Goal: Task Accomplishment & Management: Manage account settings

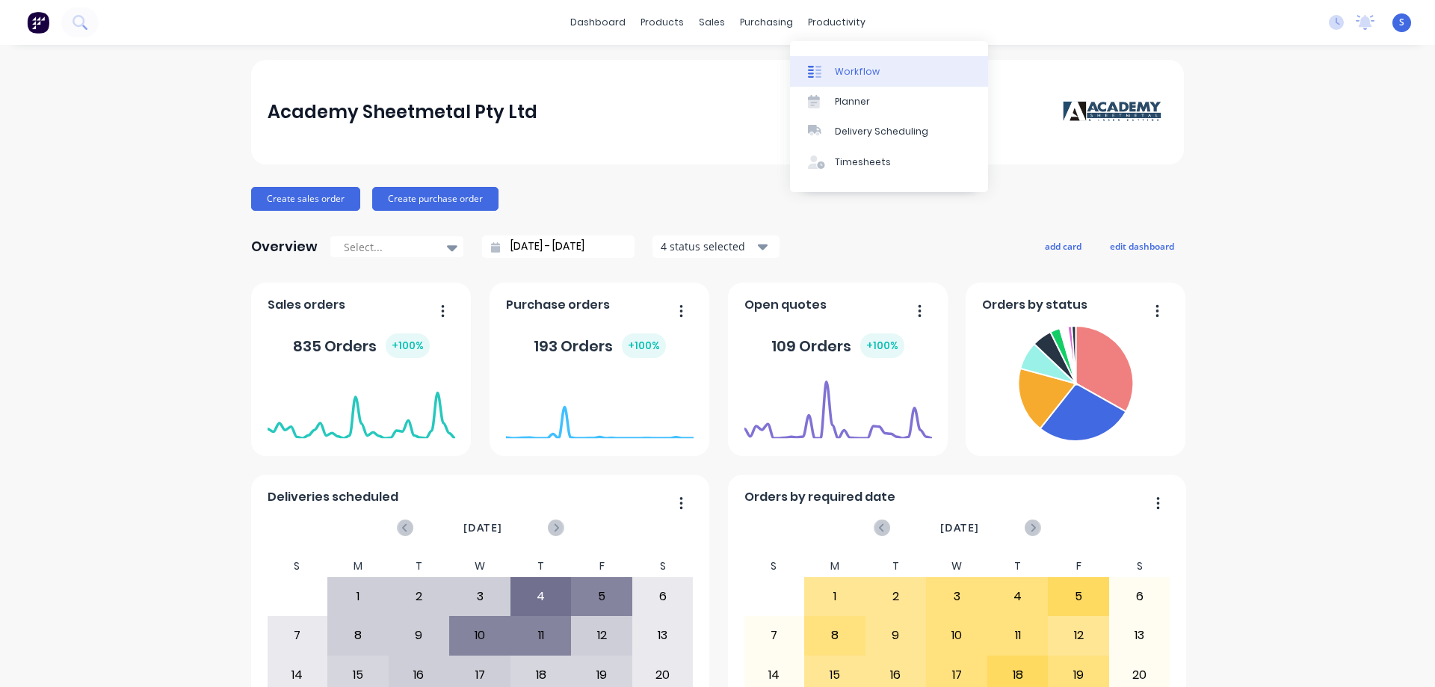
click at [866, 68] on div "Workflow" at bounding box center [857, 71] width 45 height 13
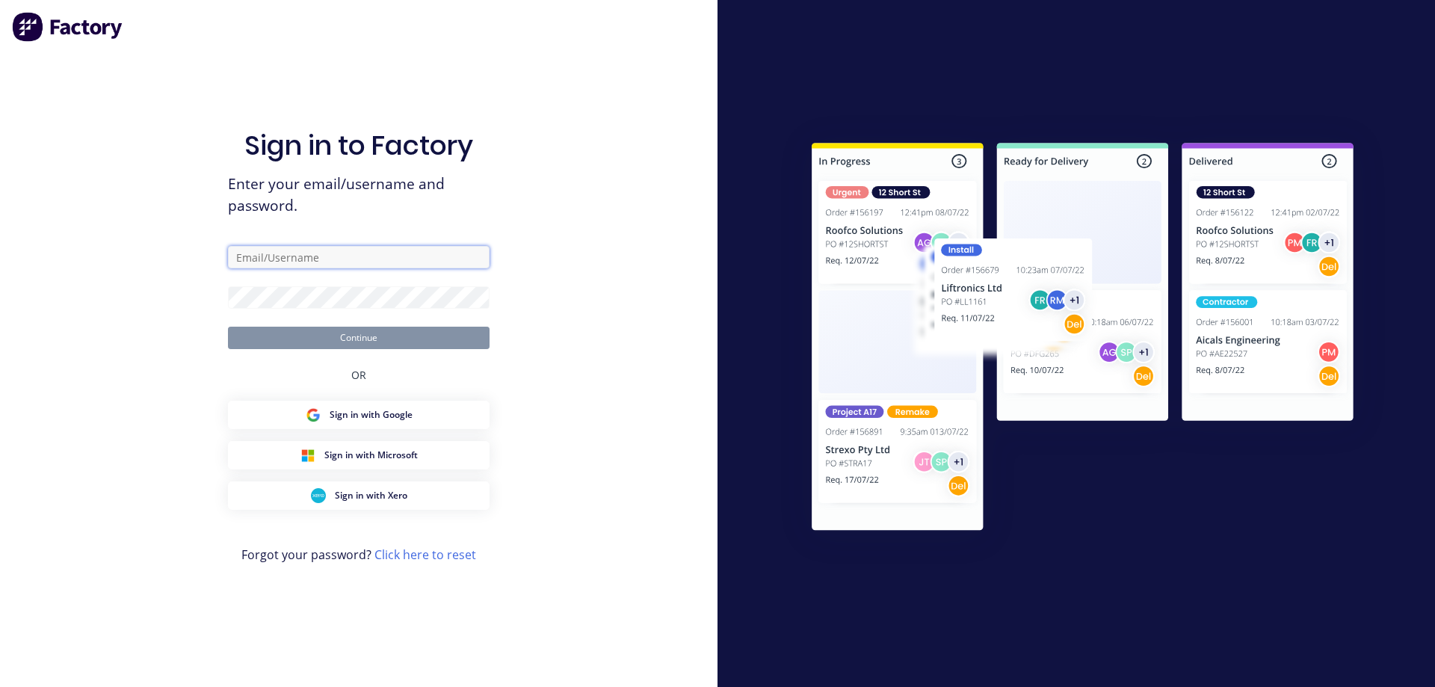
type input "[EMAIL_ADDRESS][DOMAIN_NAME]"
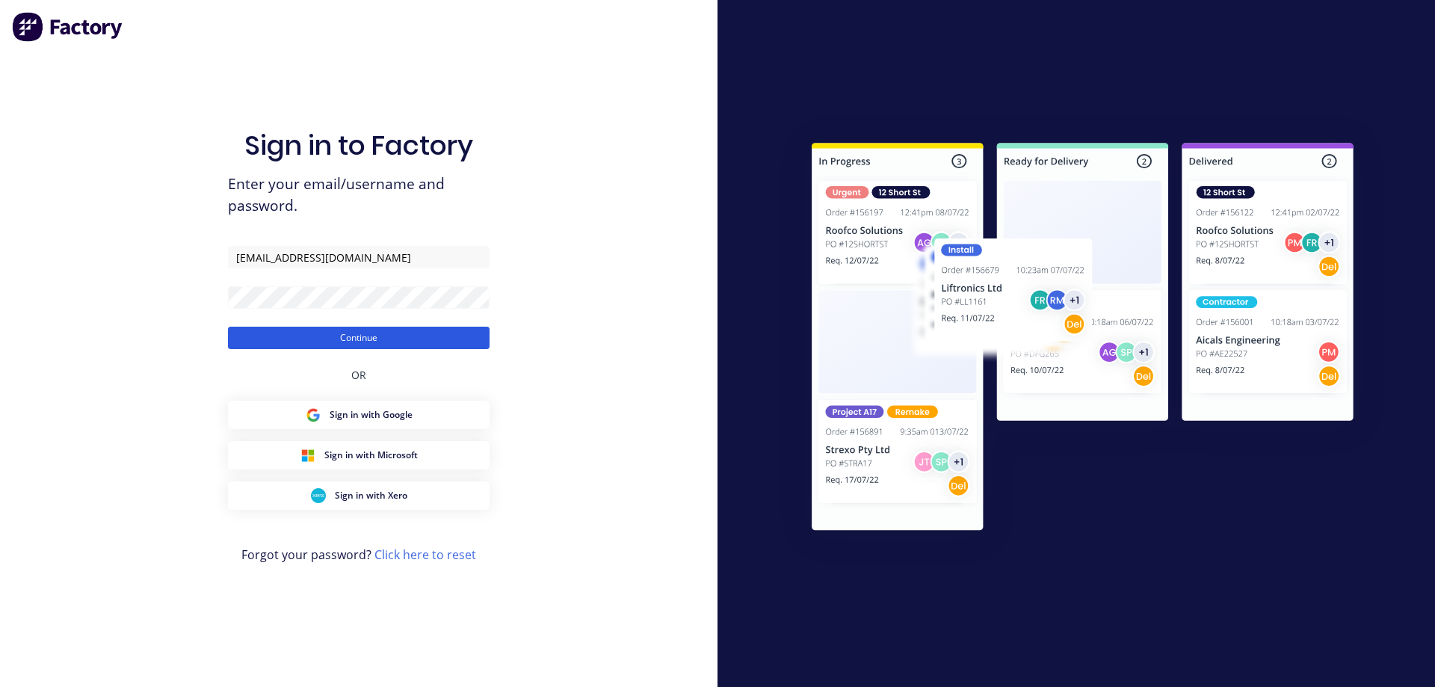
click at [364, 342] on button "Continue" at bounding box center [359, 338] width 262 height 22
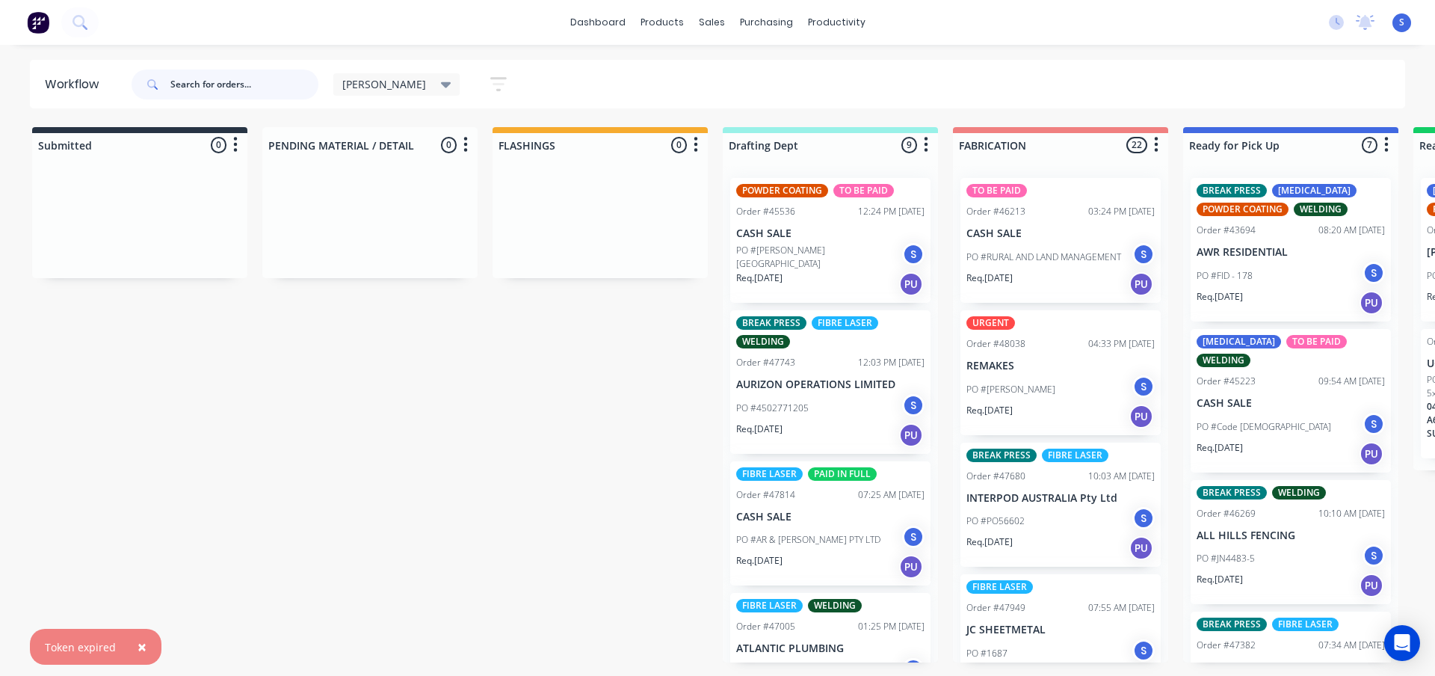
click at [284, 86] on input "text" at bounding box center [244, 85] width 148 height 30
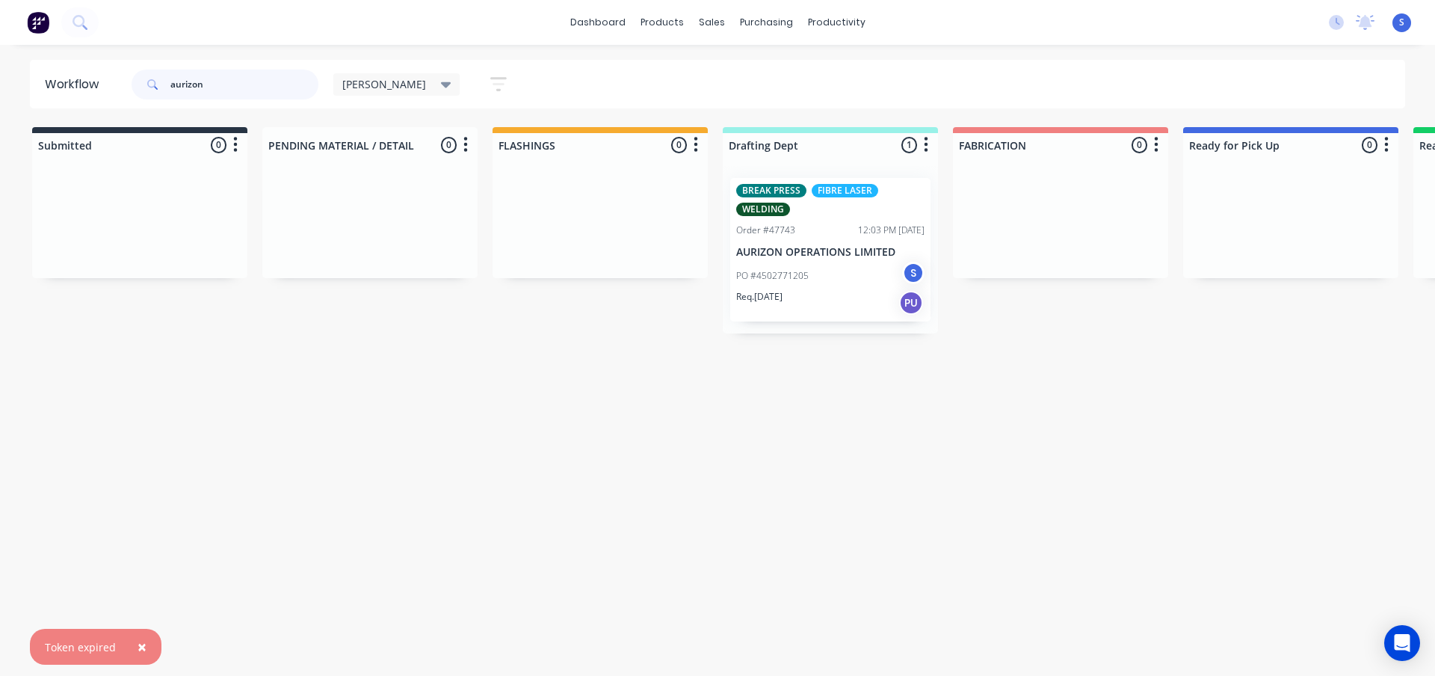
type input "aurizon"
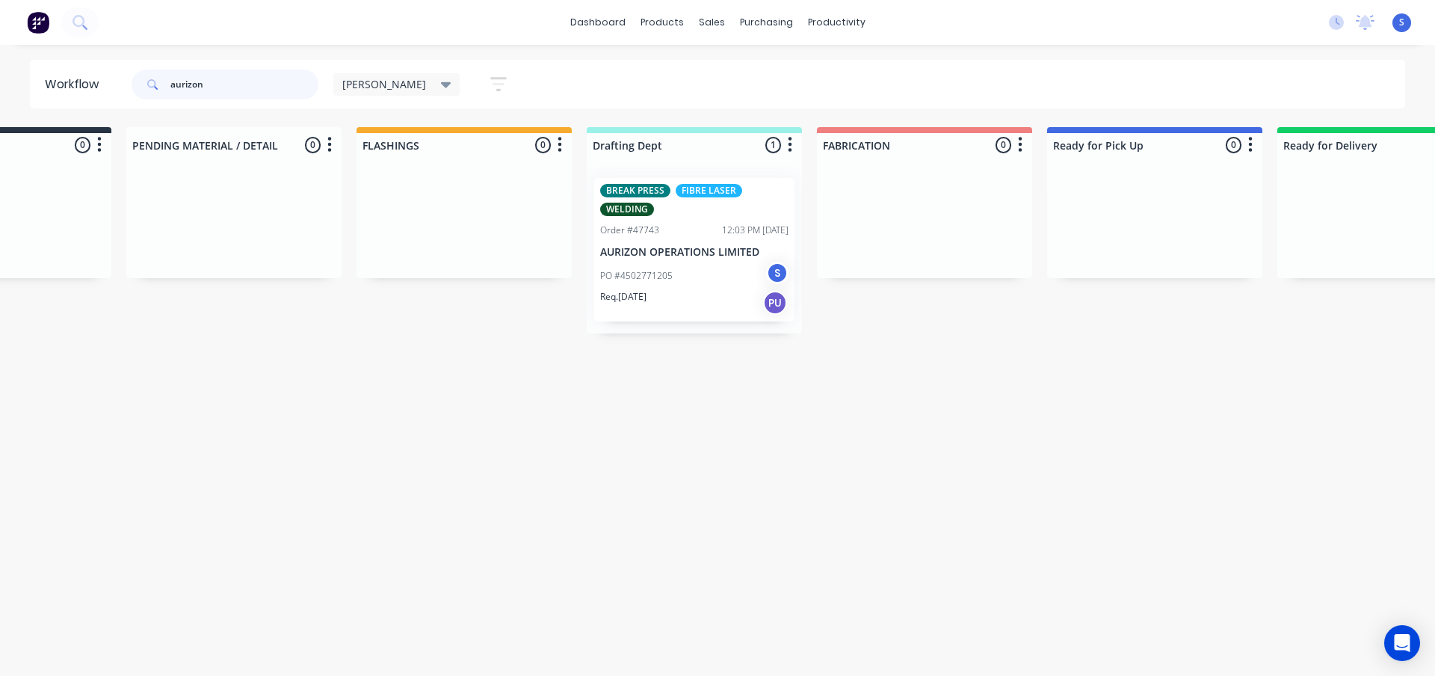
scroll to position [0, 124]
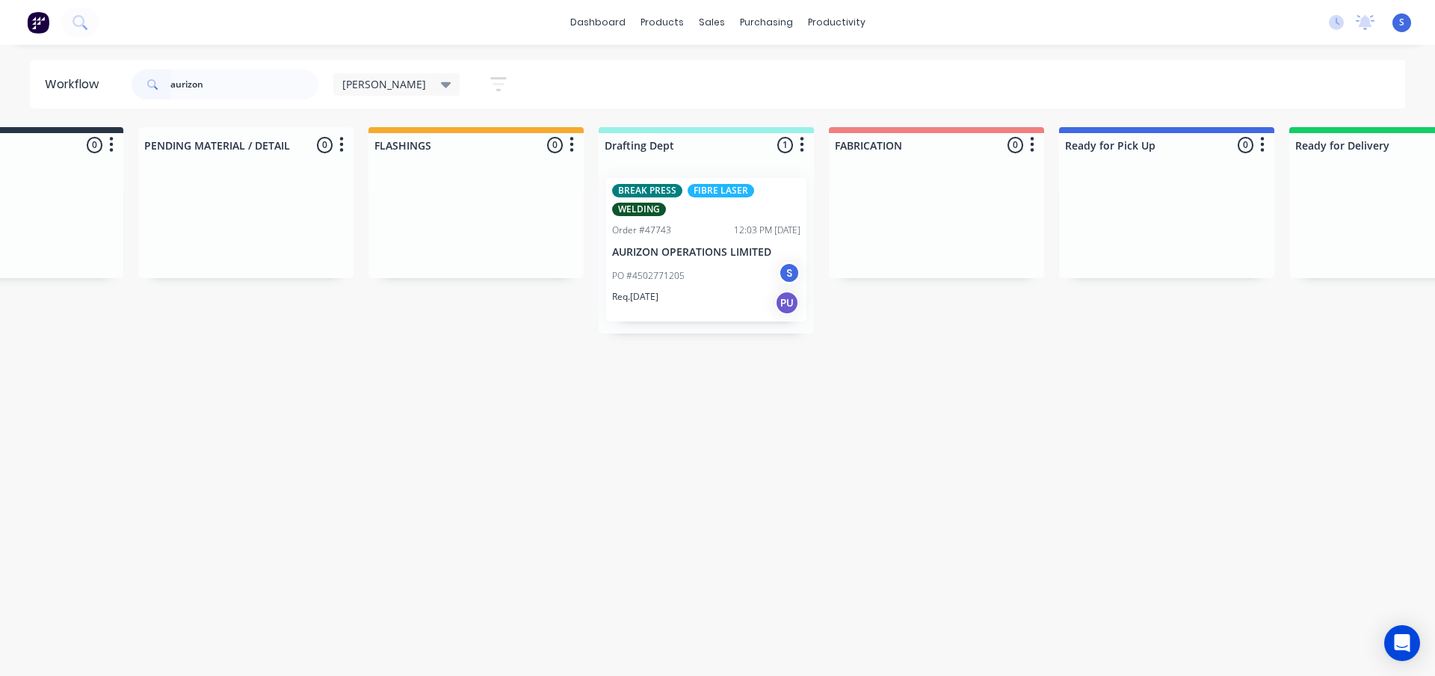
click at [392, 92] on div "[PERSON_NAME]" at bounding box center [396, 84] width 127 height 22
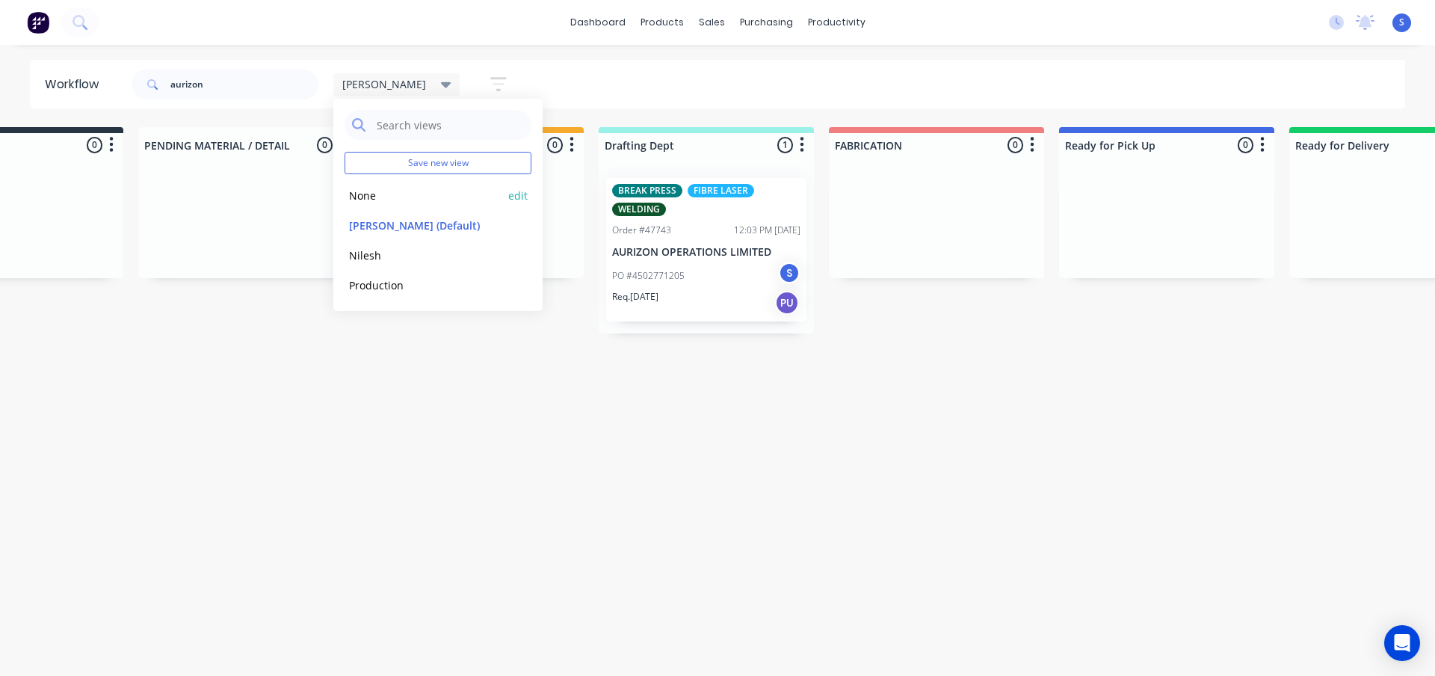
click at [383, 201] on button "None" at bounding box center [424, 195] width 159 height 17
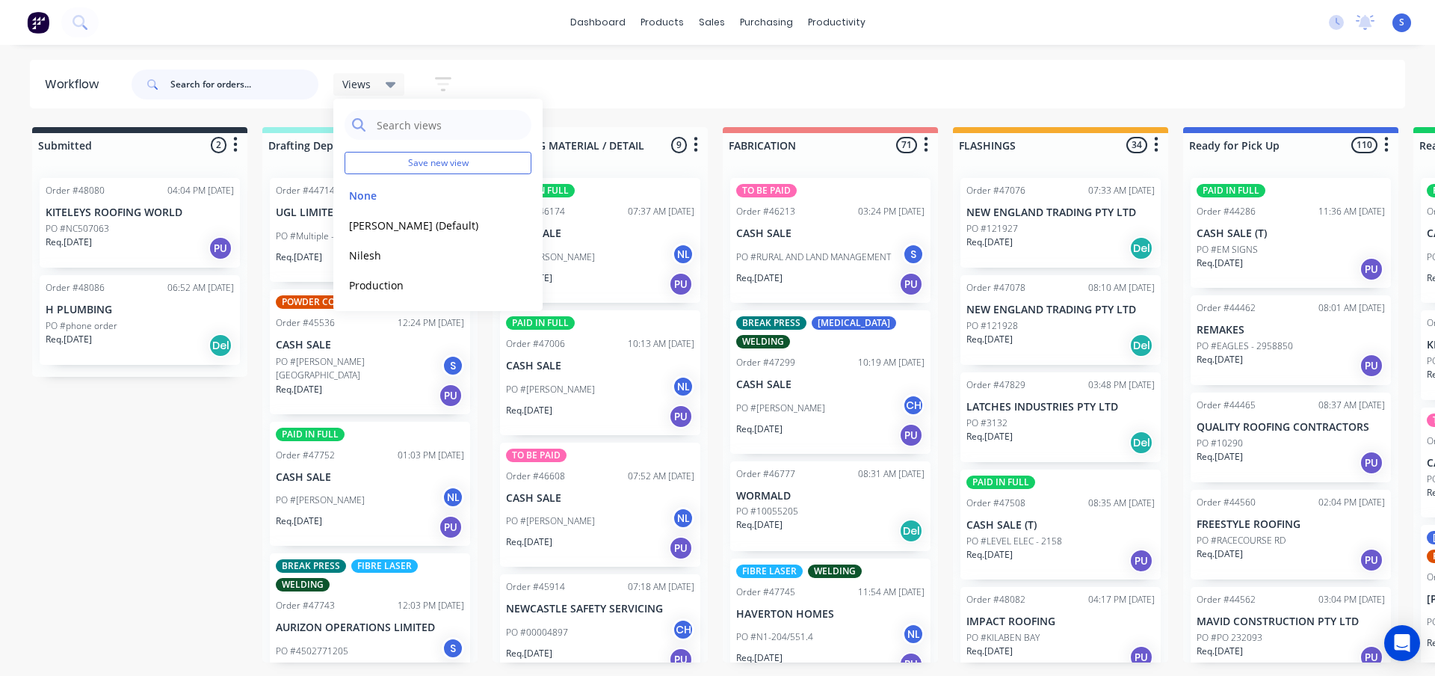
click at [214, 93] on input "text" at bounding box center [244, 85] width 148 height 30
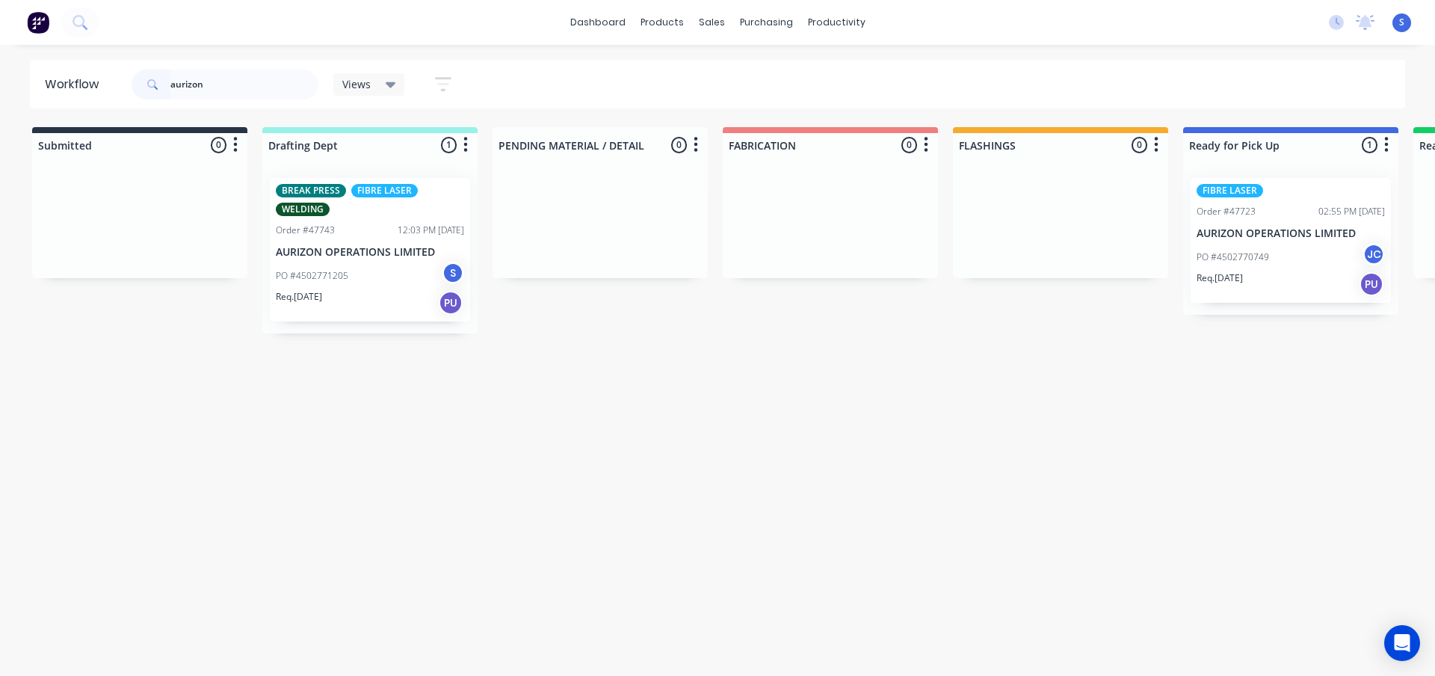
click at [1287, 262] on div "PO #4502770749 JC" at bounding box center [1291, 257] width 188 height 28
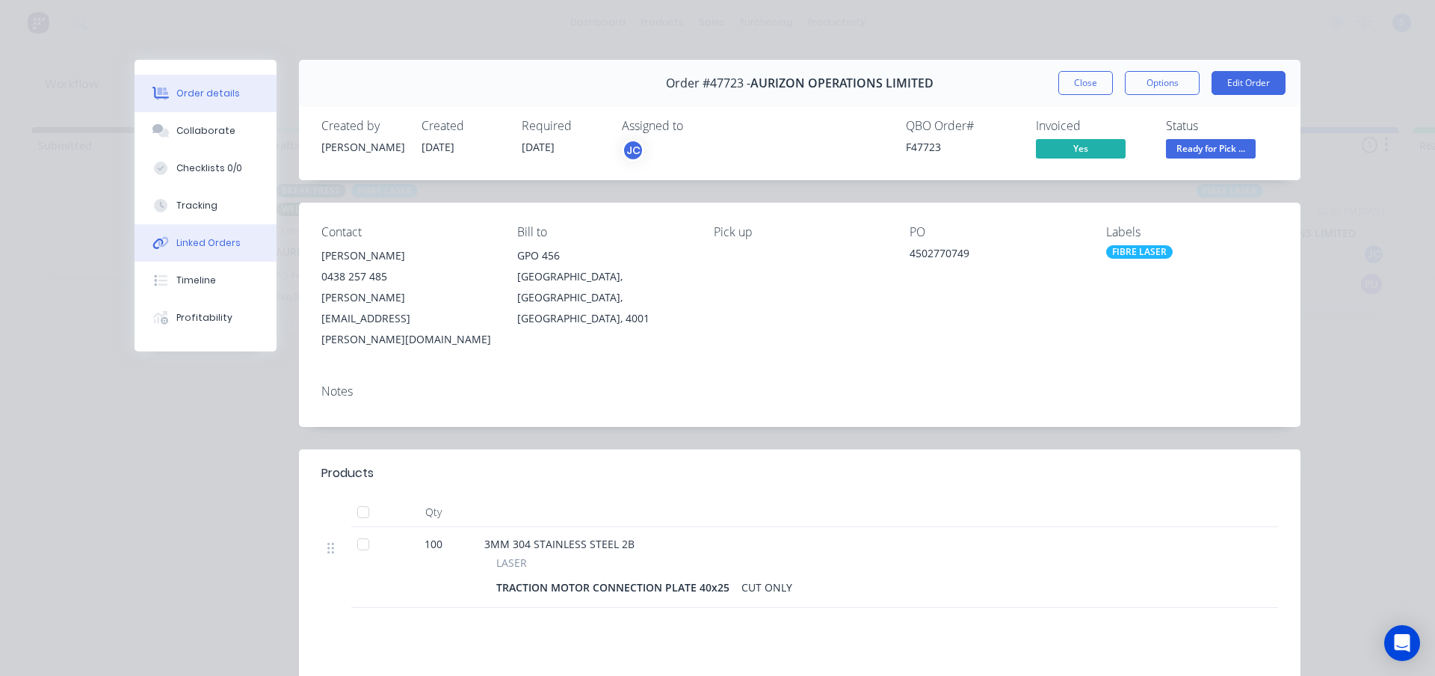
click at [194, 241] on div "Linked Orders" at bounding box center [208, 242] width 64 height 13
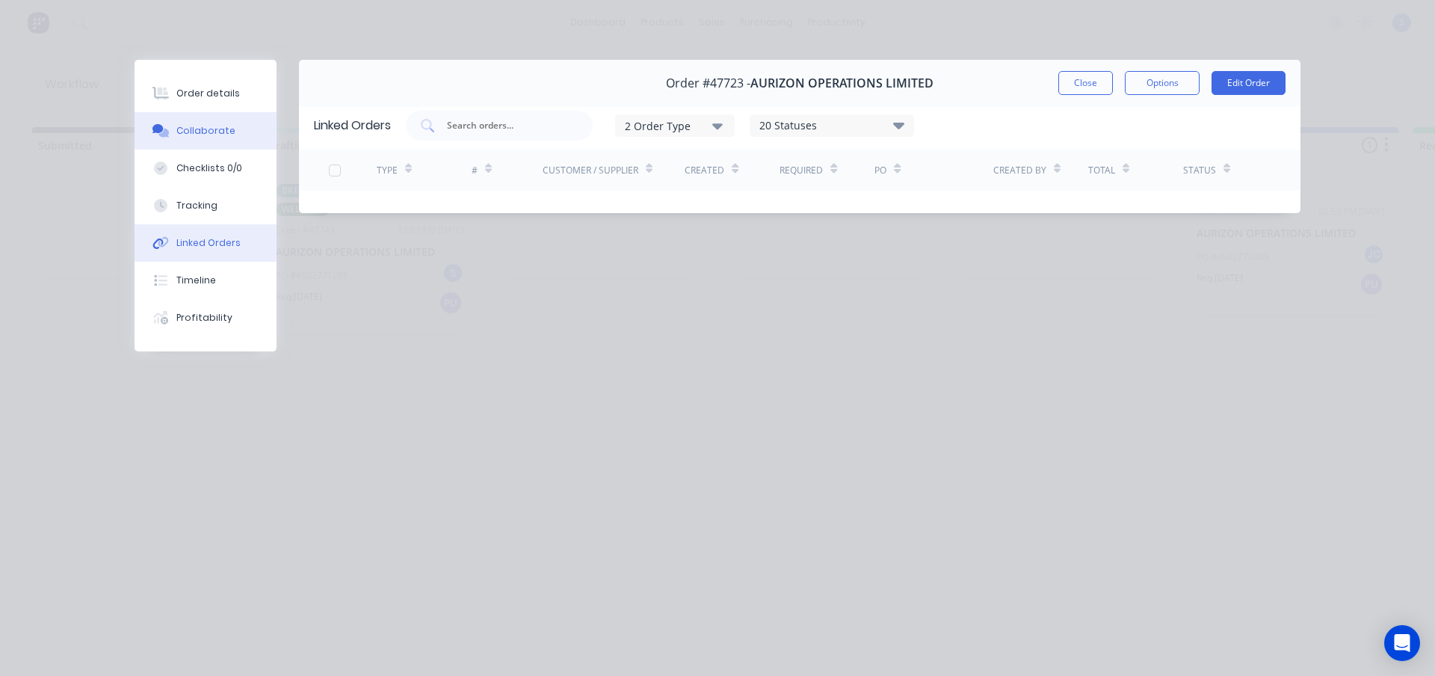
click at [213, 129] on div "Collaborate" at bounding box center [205, 130] width 59 height 13
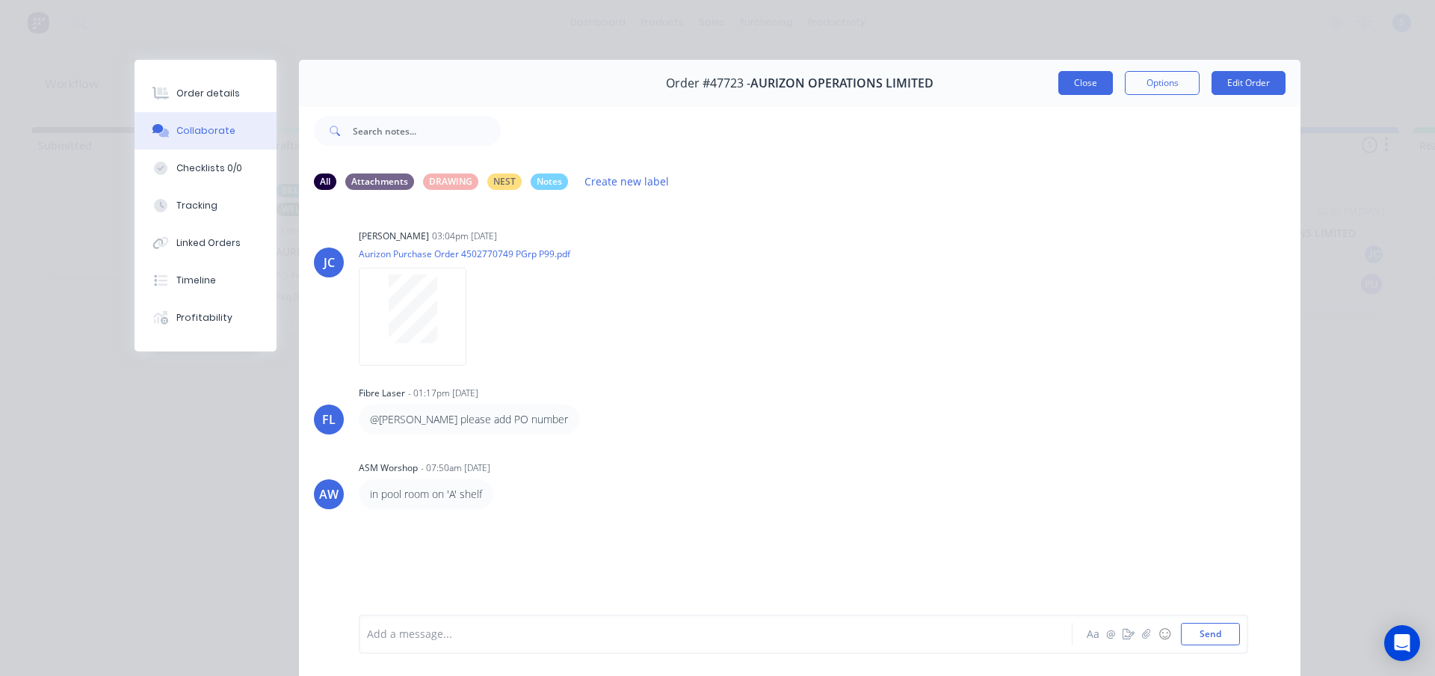
click at [1098, 84] on button "Close" at bounding box center [1085, 83] width 55 height 24
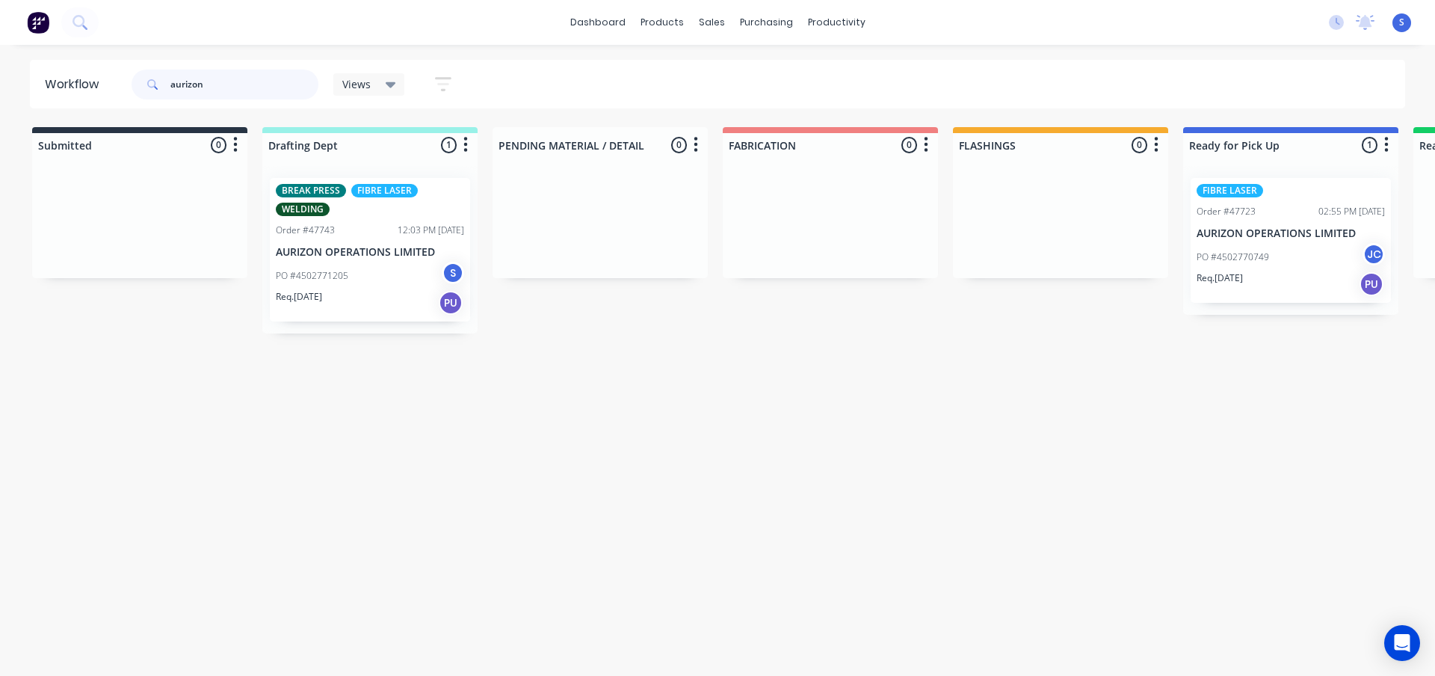
click at [236, 93] on input "aurizon" at bounding box center [244, 85] width 148 height 30
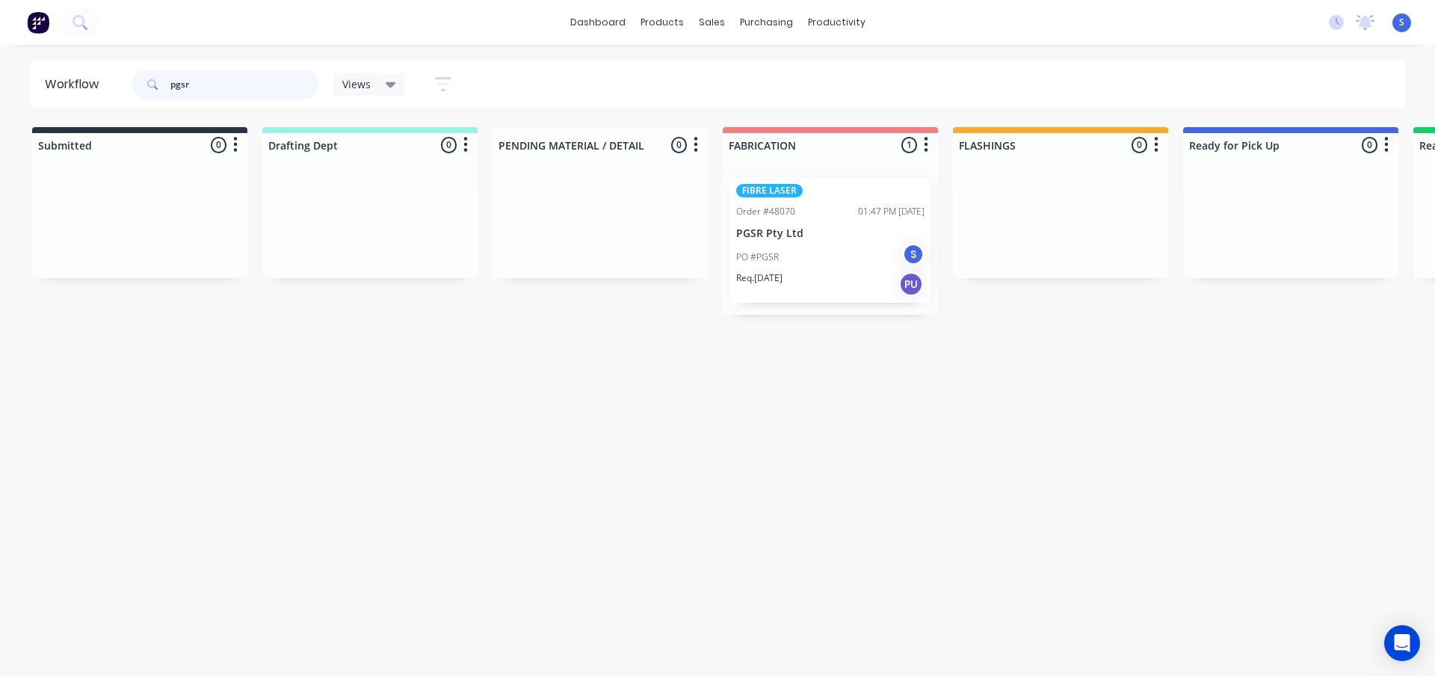
type input "pgsr"
click at [816, 276] on div "Req. [DATE] PU" at bounding box center [830, 283] width 188 height 25
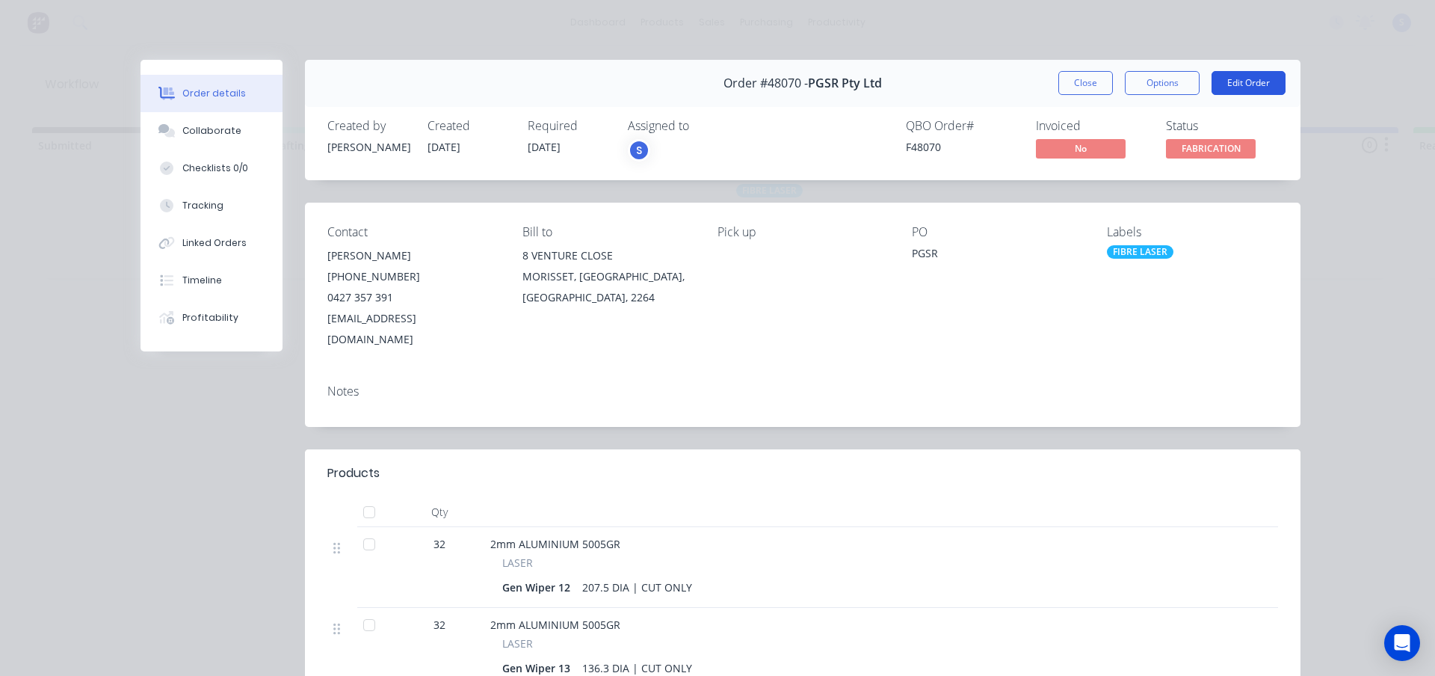
click at [1240, 84] on button "Edit Order" at bounding box center [1249, 83] width 74 height 24
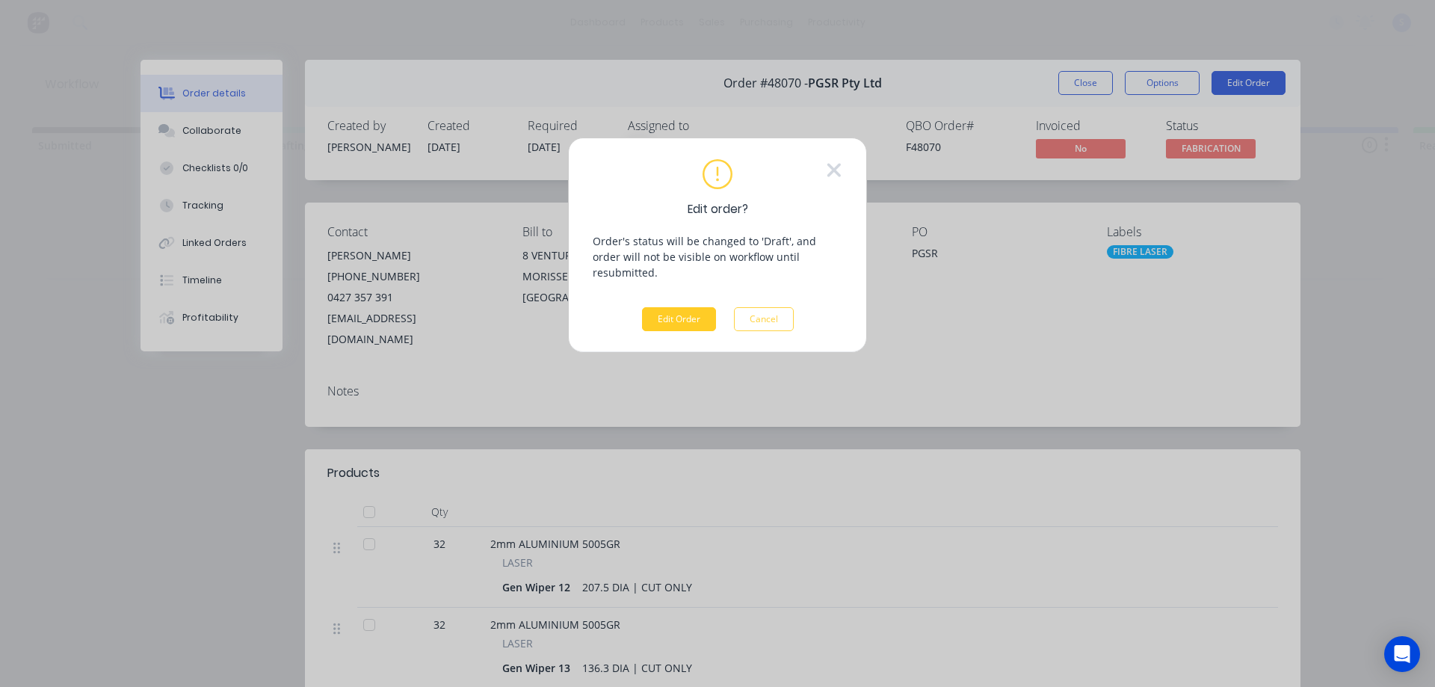
click at [685, 307] on button "Edit Order" at bounding box center [679, 319] width 74 height 24
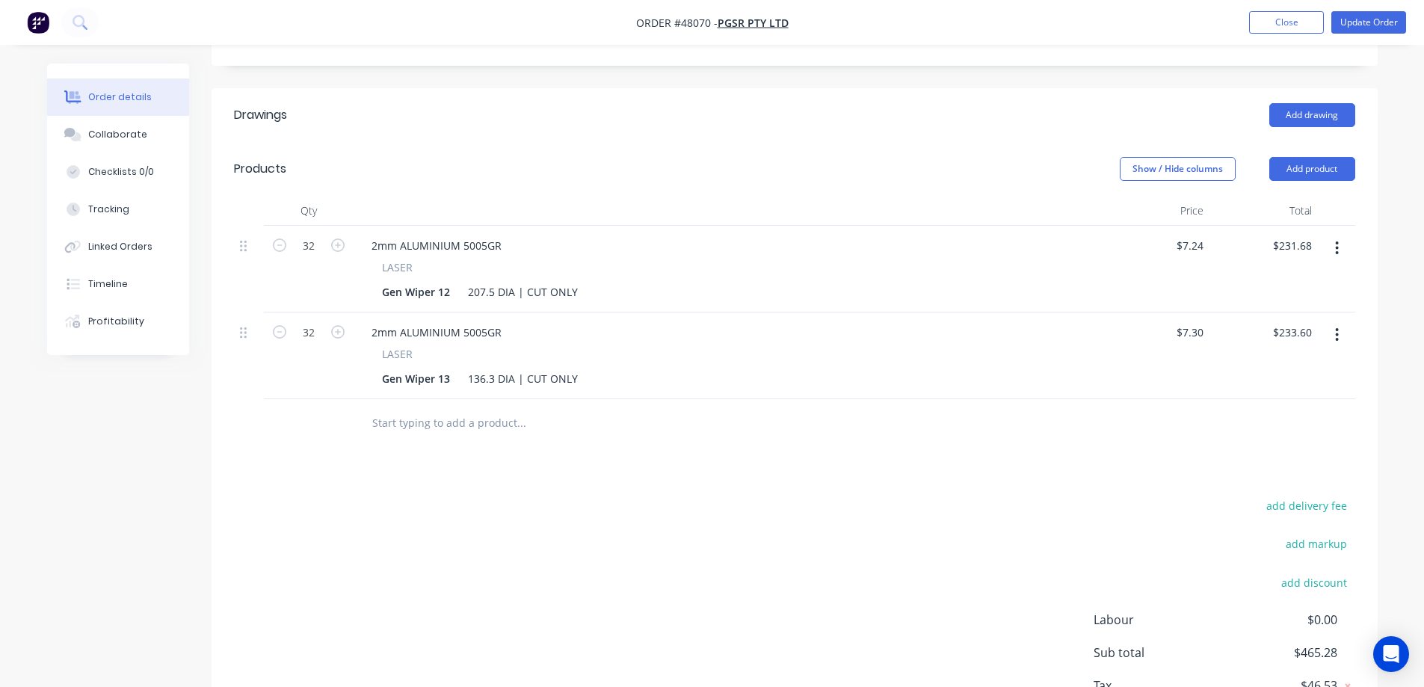
scroll to position [87, 0]
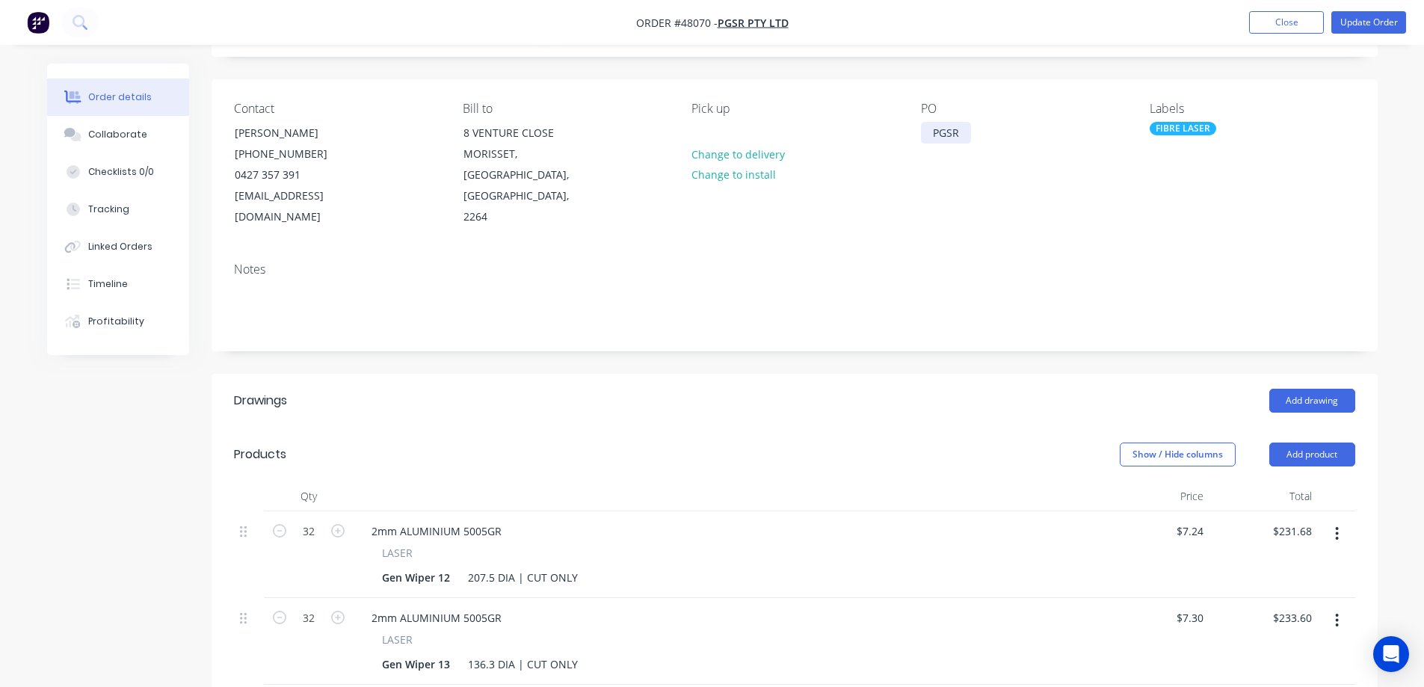
click at [941, 127] on div "PGSR" at bounding box center [946, 133] width 50 height 22
click at [951, 131] on div "PGSR" at bounding box center [946, 133] width 50 height 22
paste div
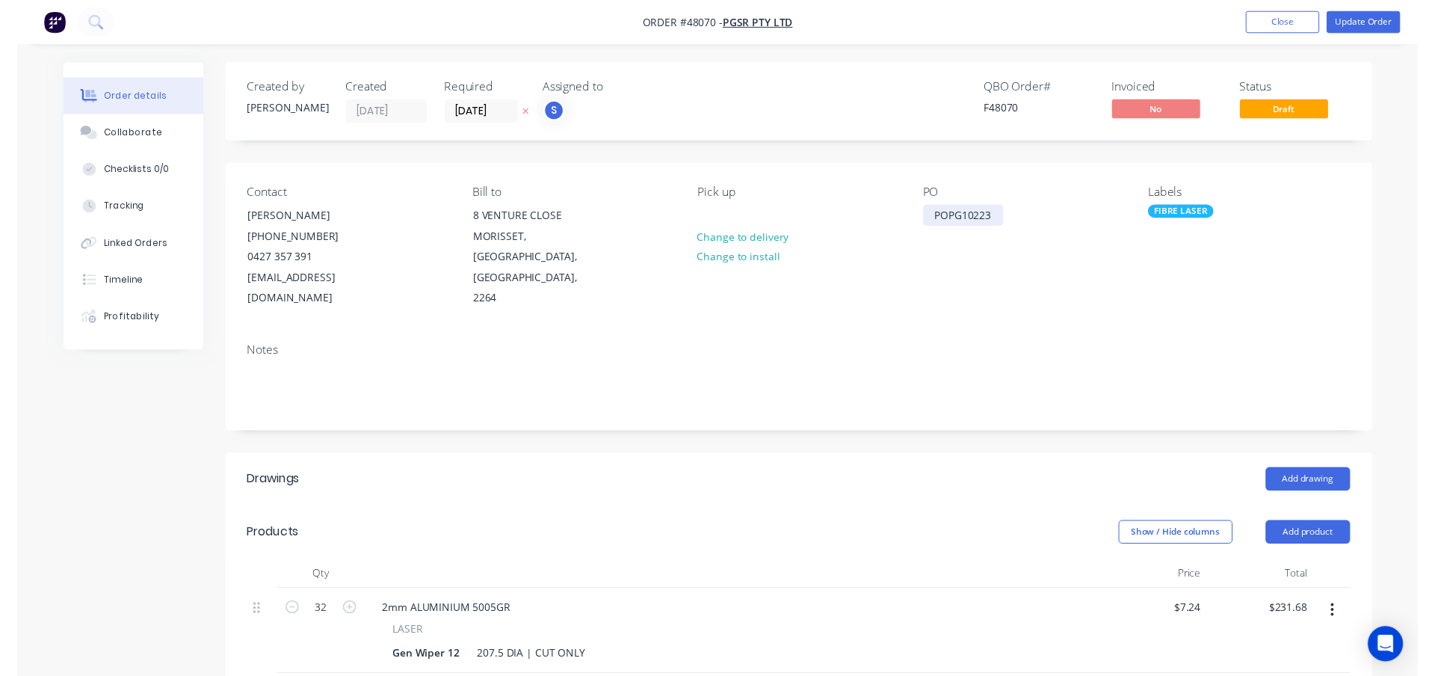
scroll to position [0, 0]
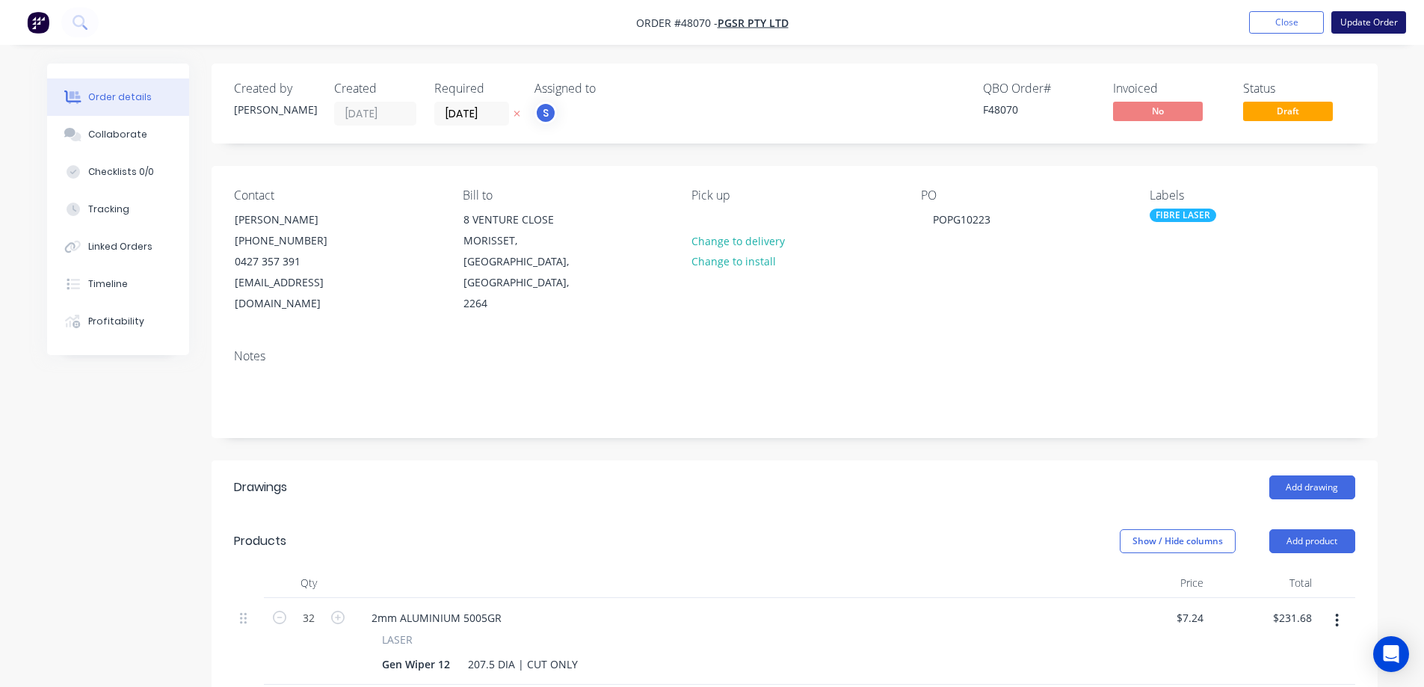
click at [1389, 15] on button "Update Order" at bounding box center [1368, 22] width 75 height 22
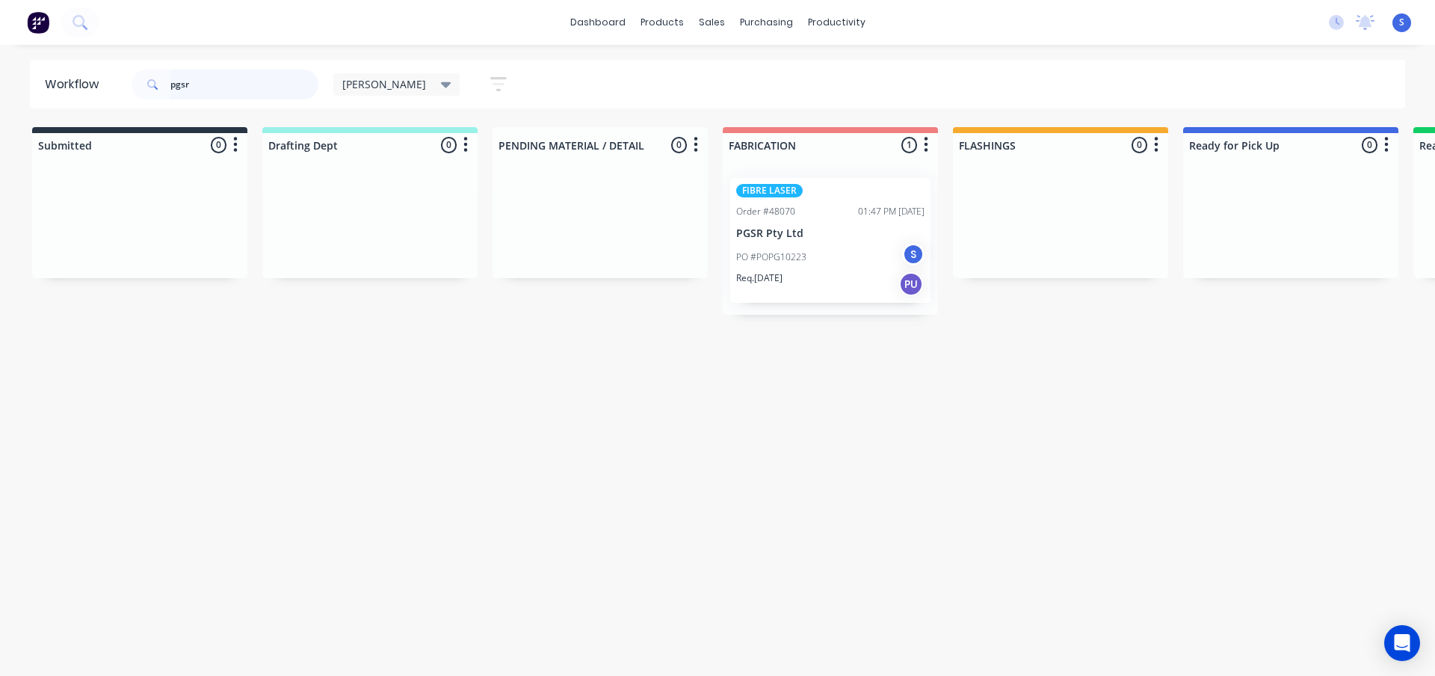
drag, startPoint x: 247, startPoint y: 87, endPoint x: 16, endPoint y: 86, distance: 231.0
click at [105, 88] on header "Workflow pgsr [PERSON_NAME] Save new view None edit [PERSON_NAME] (Default) edi…" at bounding box center [718, 84] width 1376 height 49
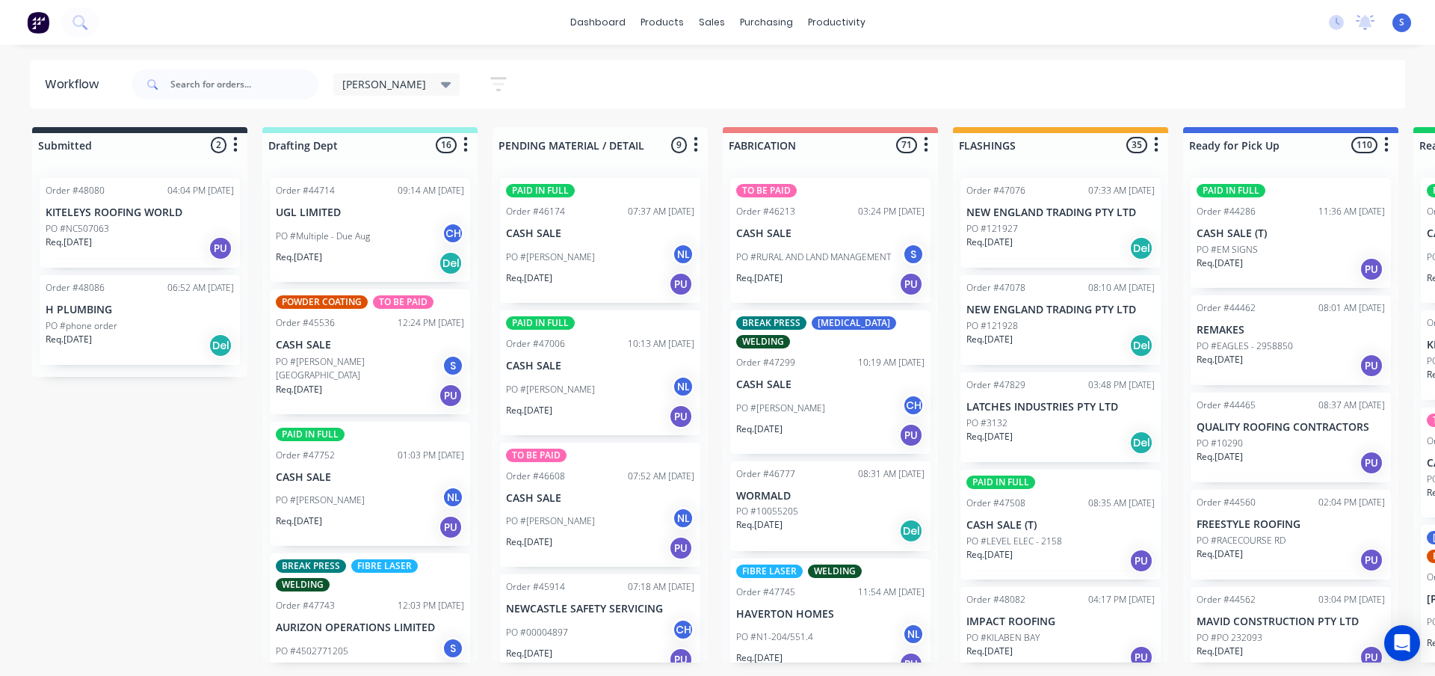
click at [372, 85] on span "[PERSON_NAME]" at bounding box center [384, 84] width 84 height 16
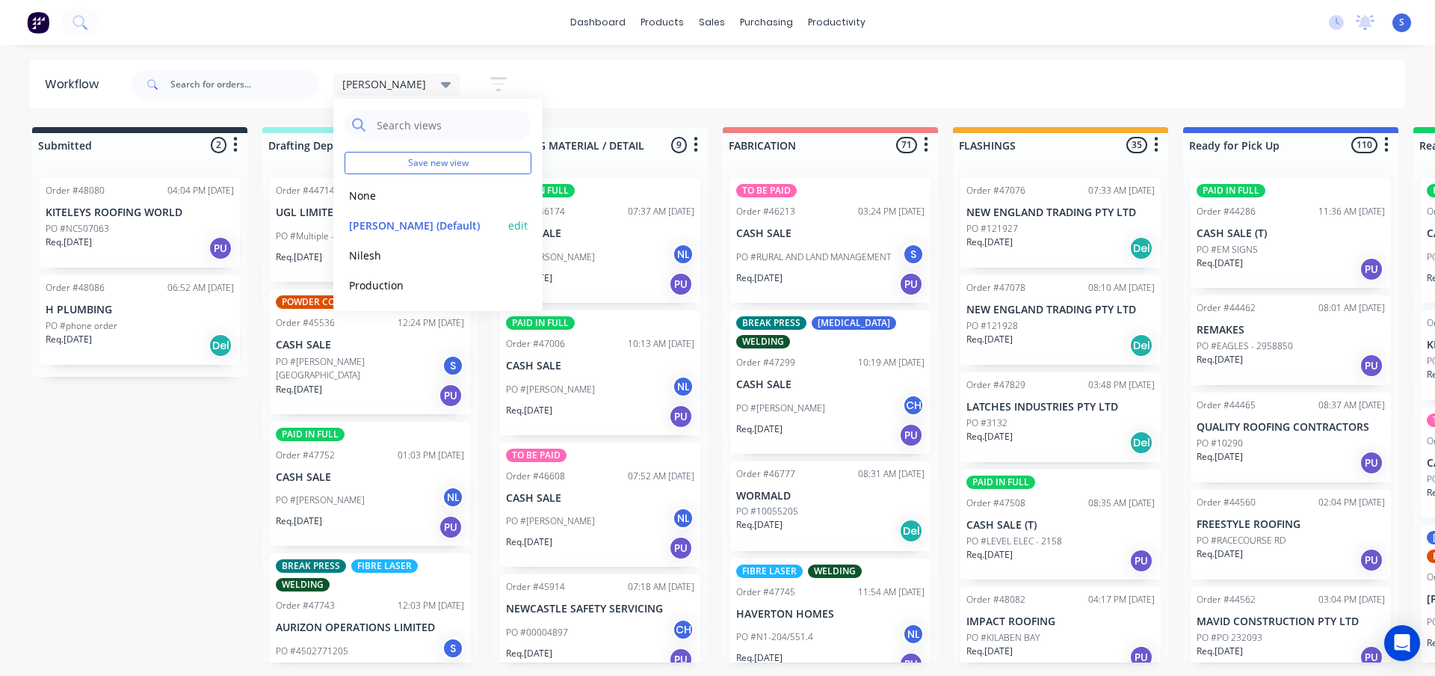
click at [386, 223] on button "[PERSON_NAME] (Default)" at bounding box center [424, 225] width 159 height 17
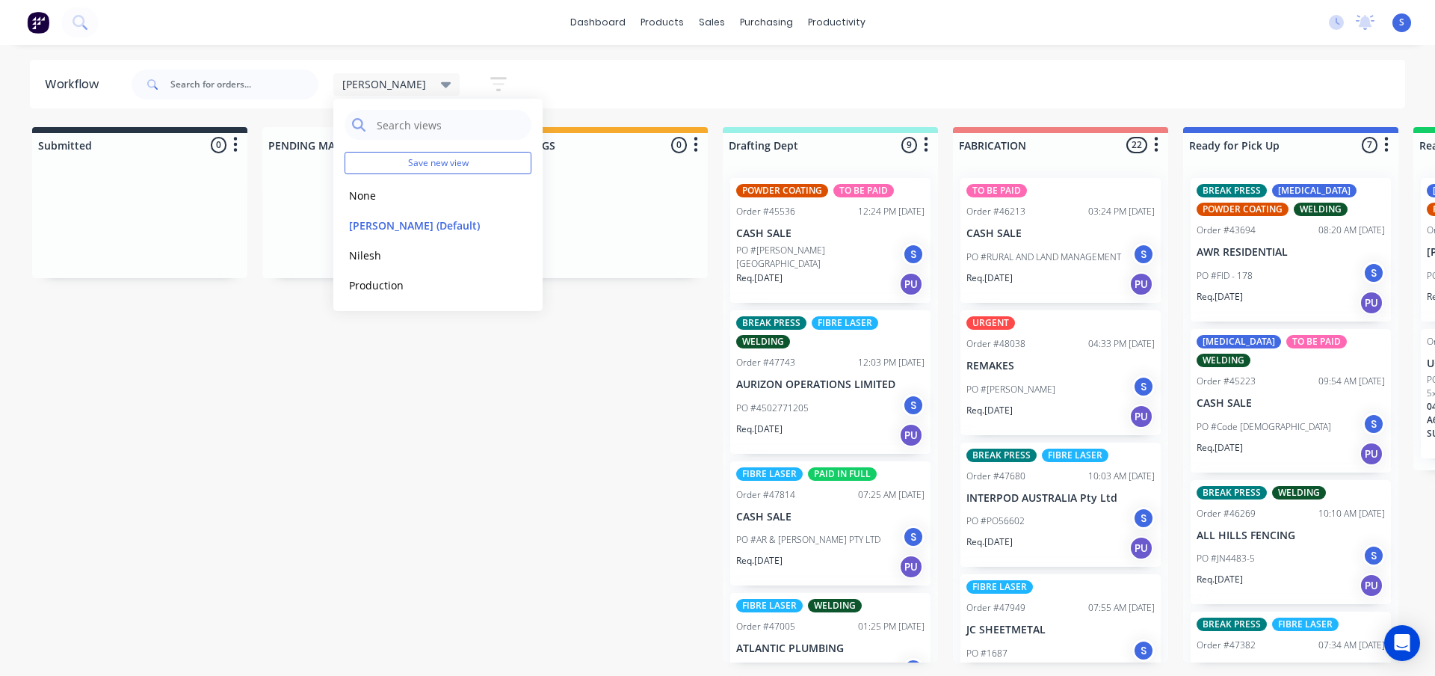
click at [626, 100] on div "[PERSON_NAME] Save new view None edit [PERSON_NAME] (Default) edit [PERSON_NAME…" at bounding box center [767, 84] width 1277 height 45
click at [695, 149] on icon "button" at bounding box center [696, 144] width 4 height 19
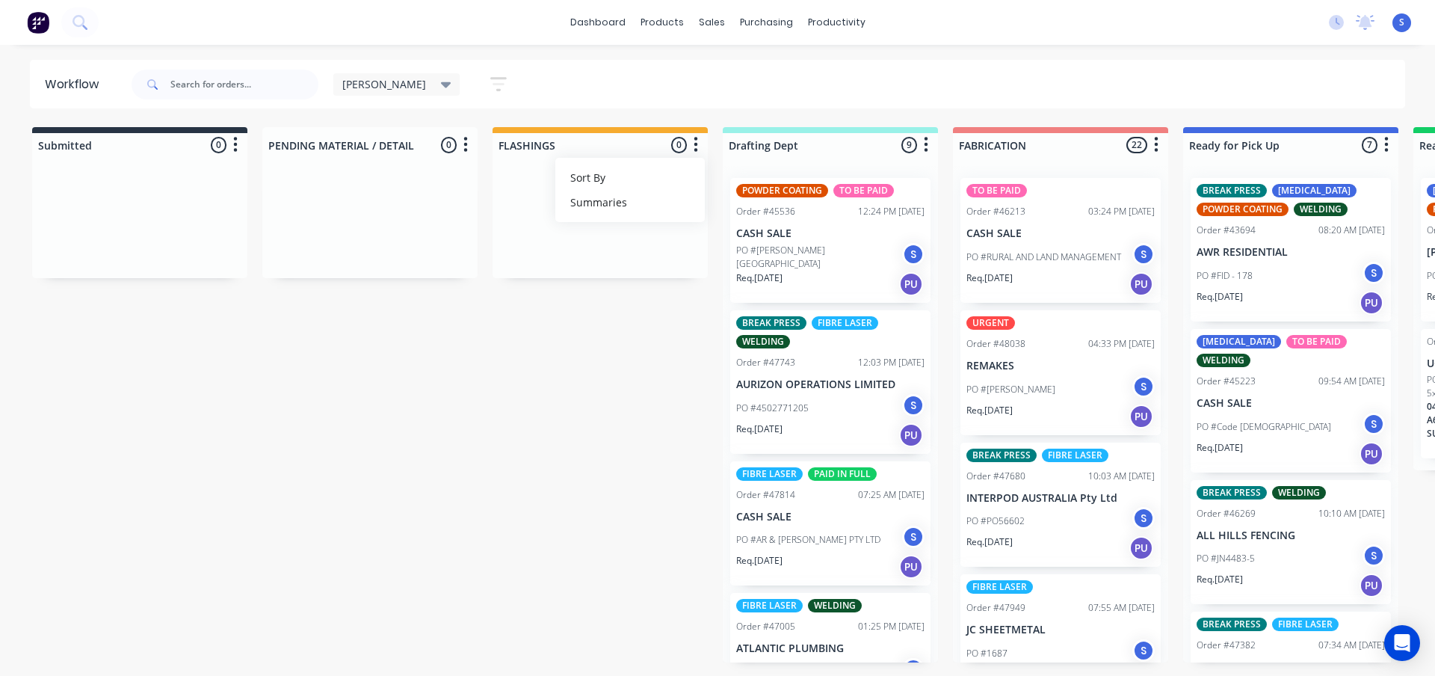
click at [695, 149] on icon "button" at bounding box center [696, 144] width 4 height 19
click at [623, 101] on div "[PERSON_NAME] Save new view None edit [PERSON_NAME] (Default) edit [PERSON_NAME…" at bounding box center [767, 84] width 1277 height 45
click at [940, 84] on div "[PERSON_NAME] Save new view None edit [PERSON_NAME] (Default) edit [PERSON_NAME…" at bounding box center [767, 84] width 1277 height 45
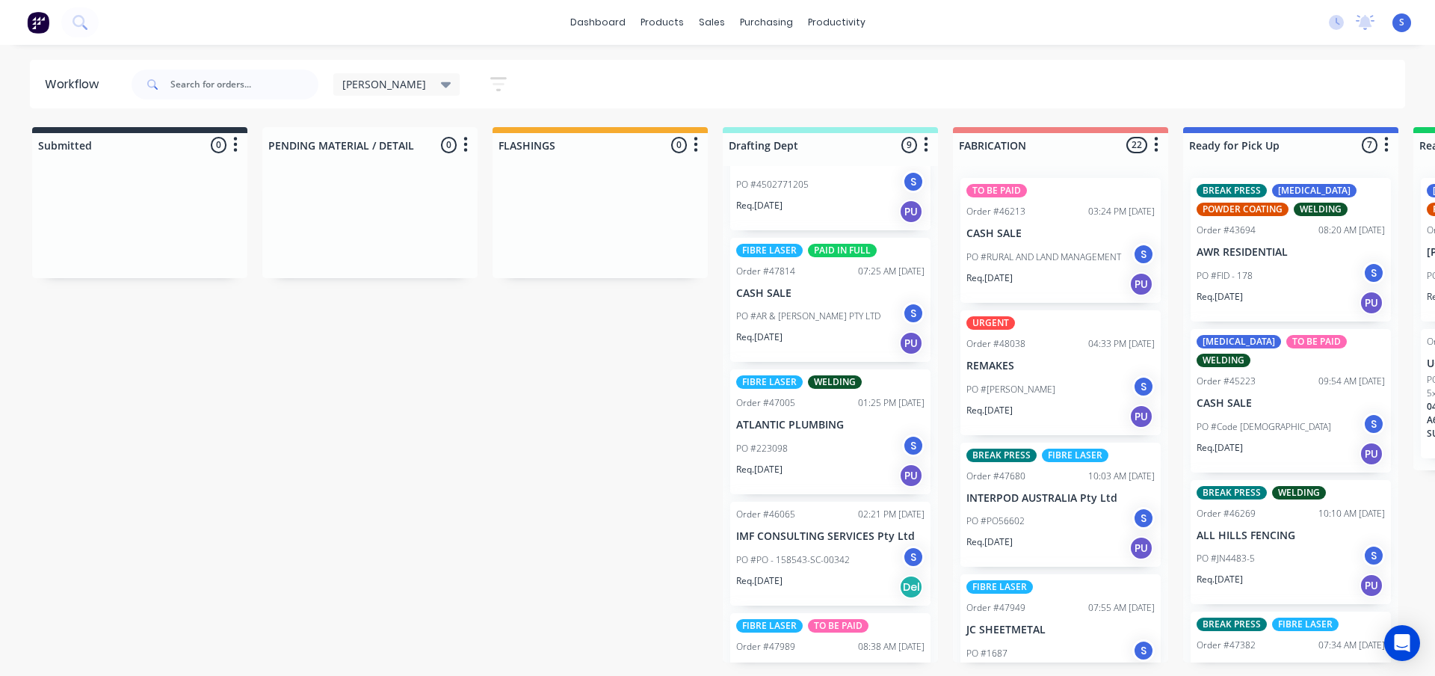
scroll to position [224, 0]
